Goal: Transaction & Acquisition: Obtain resource

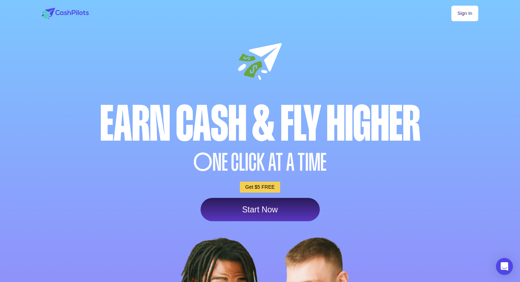
click at [422, 72] on div "Sign In Earn Cash & Fly higher O NE CLICK AT A TIME Get $5 FREE Start Now" at bounding box center [260, 214] width 453 height 429
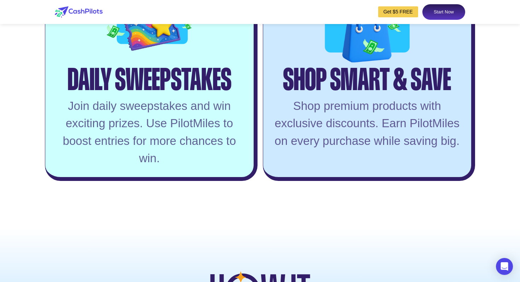
scroll to position [1685, 0]
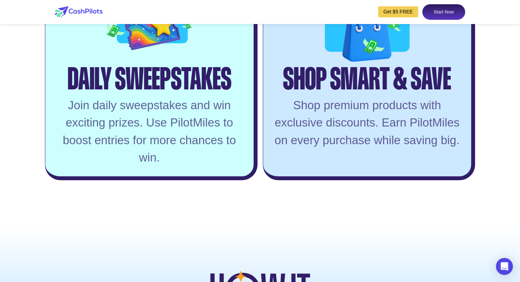
click at [403, 15] on link "Get $5 FREE" at bounding box center [398, 11] width 40 height 11
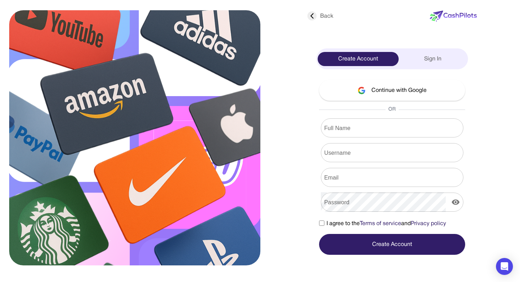
click at [314, 17] on icon at bounding box center [311, 15] width 9 height 9
